Goal: Transaction & Acquisition: Purchase product/service

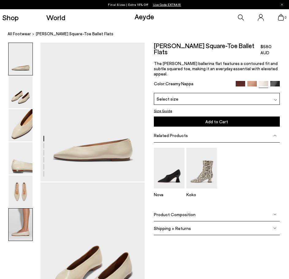
click at [19, 210] on img at bounding box center [21, 224] width 24 height 32
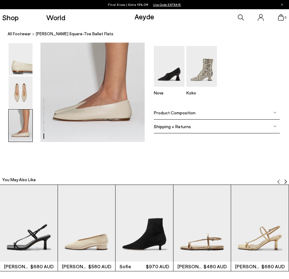
scroll to position [740, 0]
